Goal: Task Accomplishment & Management: Manage account settings

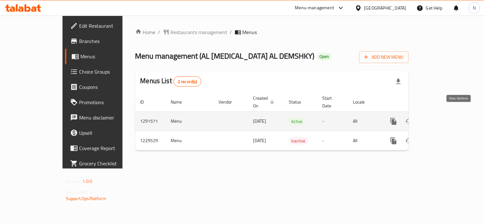
drag, startPoint x: 0, startPoint y: 0, endPoint x: 460, endPoint y: 114, distance: 474.0
click at [443, 118] on icon "enhanced table" at bounding box center [439, 122] width 8 height 8
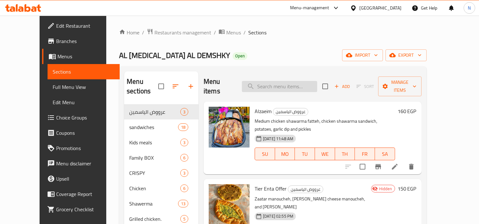
paste input "كابتن مصر"
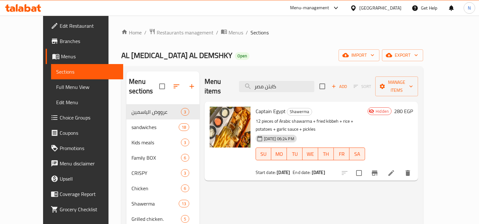
type input "كابتن مصر"
click at [395, 169] on icon at bounding box center [391, 173] width 8 height 8
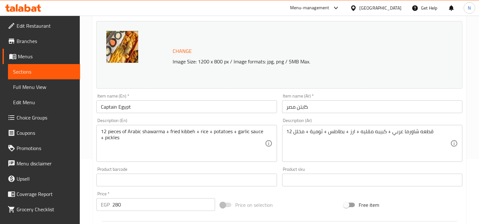
scroll to position [71, 0]
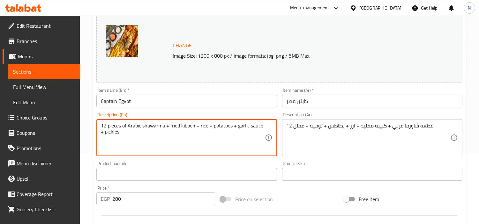
click at [225, 128] on textarea "12 pieces of Arabic shawarma + fried kibbeh + rice + potatoes + garlic sauce + …" at bounding box center [183, 138] width 164 height 30
click at [229, 138] on textarea "12 pieces of Arabic shawarma + fried kibbeh + rice + potatoes + garlic sauce + …" at bounding box center [183, 138] width 164 height 30
drag, startPoint x: 219, startPoint y: 143, endPoint x: 98, endPoint y: 126, distance: 121.7
click at [98, 126] on div "12 pieces of Arabic shawarma + fried kibbeh + rice + potatoes + garlic sauce + …" at bounding box center [186, 137] width 180 height 37
click at [127, 138] on textarea "12 pieces of Arabic shawarma + fried kibbeh + rice + potatoes + garlic sauce + …" at bounding box center [183, 138] width 164 height 30
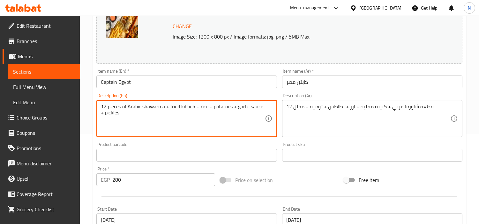
scroll to position [106, 0]
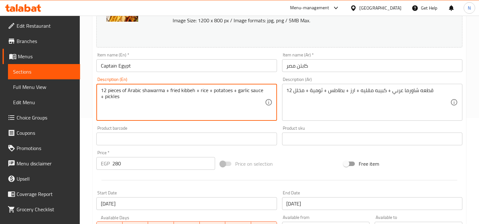
click at [164, 91] on textarea "12 pieces of Arabic shawarma + fried kibbeh + rice + potatoes + garlic sauce + …" at bounding box center [183, 102] width 164 height 30
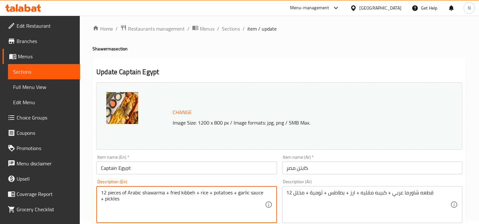
scroll to position [0, 0]
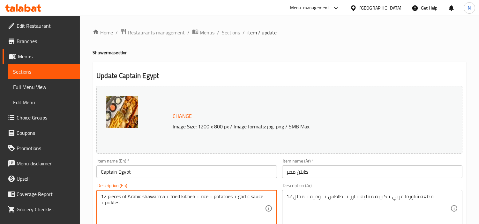
click at [37, 44] on span "Branches" at bounding box center [46, 41] width 58 height 8
